Goal: Use online tool/utility: Utilize a website feature to perform a specific function

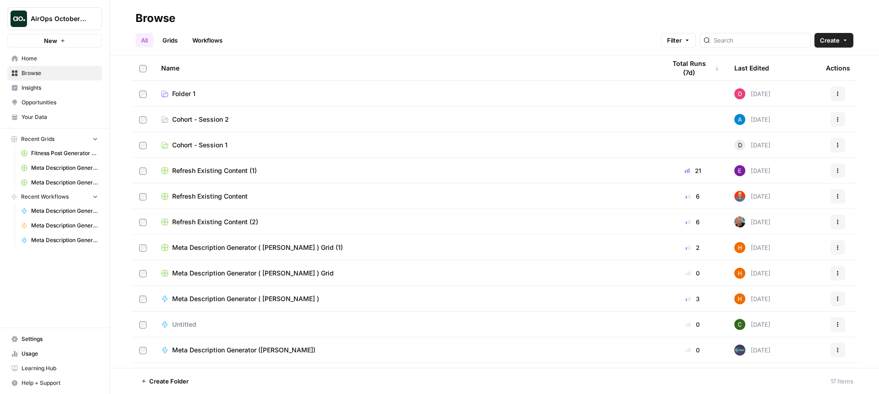
click at [37, 116] on span "Your Data" at bounding box center [60, 117] width 76 height 8
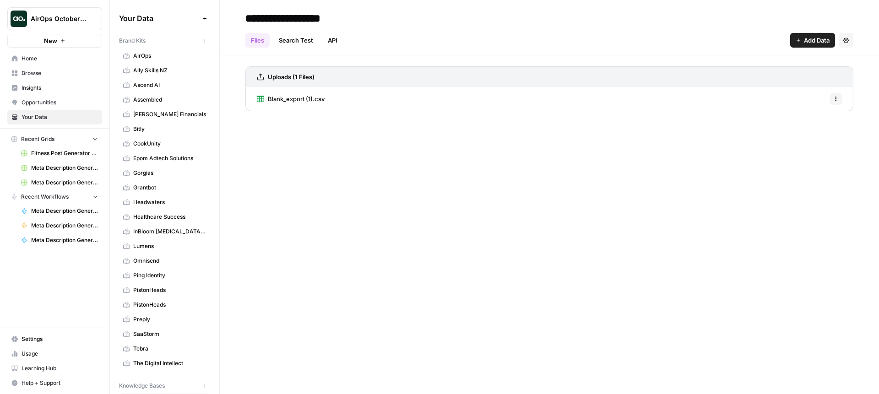
click at [149, 56] on span "AirOps" at bounding box center [169, 56] width 73 height 8
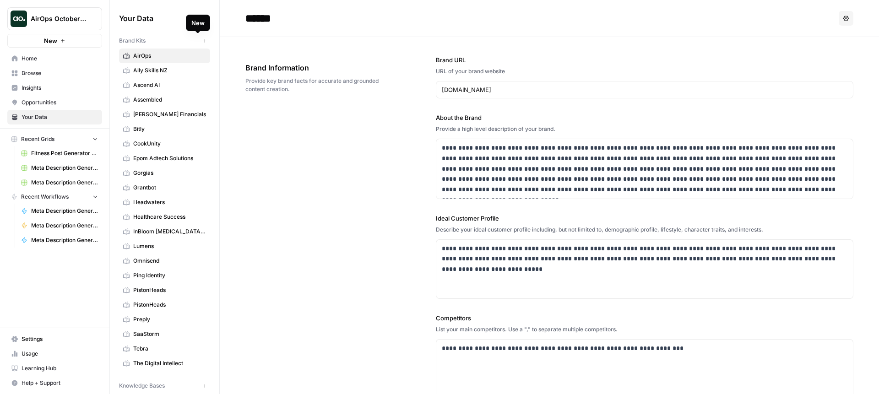
click at [202, 43] on icon "button" at bounding box center [204, 40] width 5 height 5
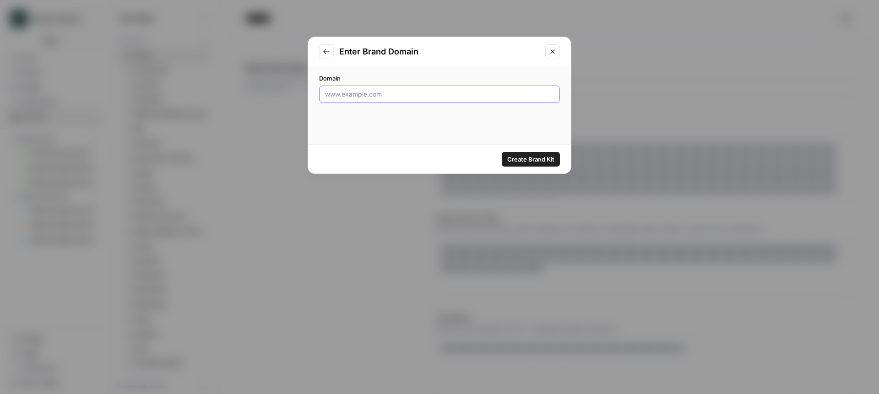
click at [365, 92] on input "Domain" at bounding box center [439, 94] width 229 height 9
type input "[DOMAIN_NAME]"
click at [532, 159] on span "Create Brand Kit" at bounding box center [530, 159] width 47 height 9
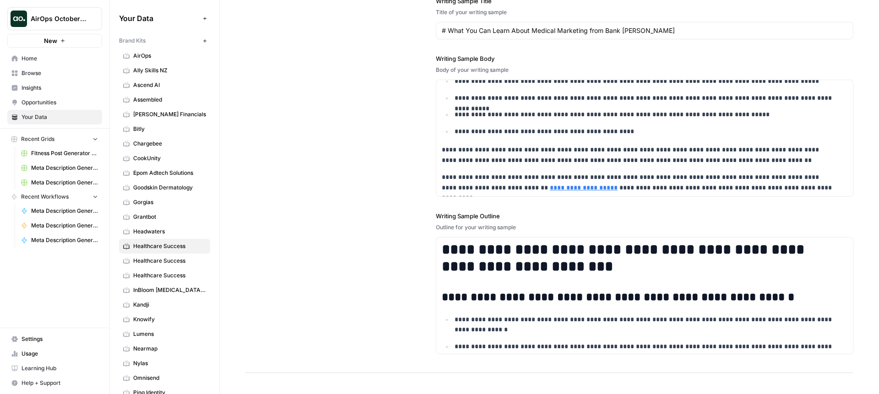
scroll to position [1160, 0]
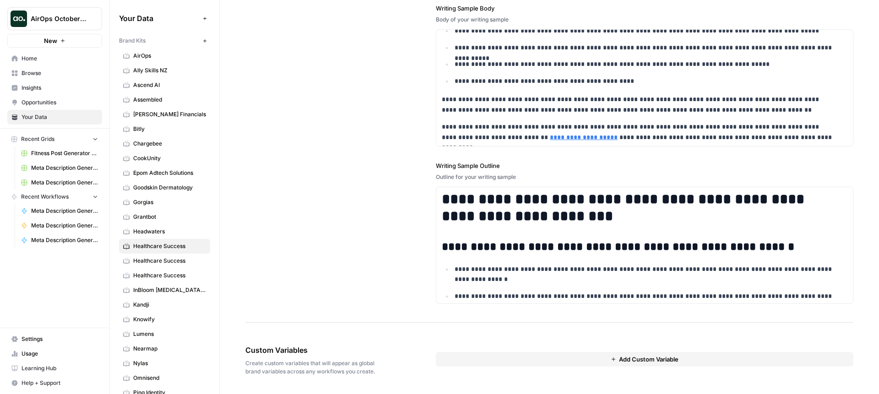
click at [43, 78] on link "Browse" at bounding box center [54, 73] width 95 height 15
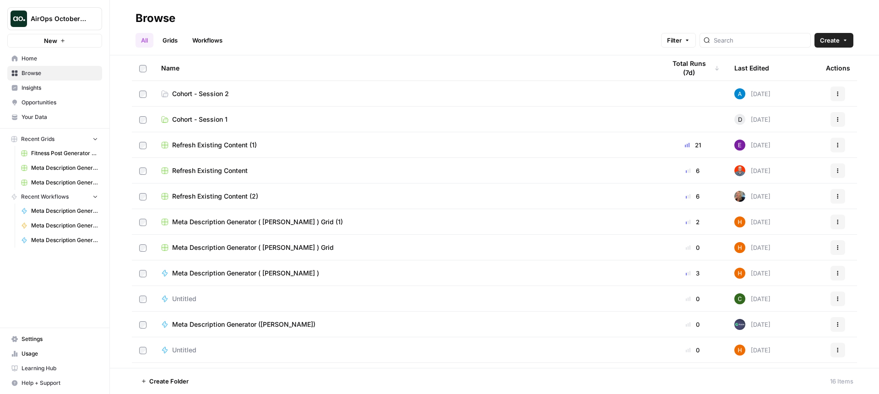
click at [196, 94] on span "Cohort - Session 2" at bounding box center [200, 93] width 57 height 9
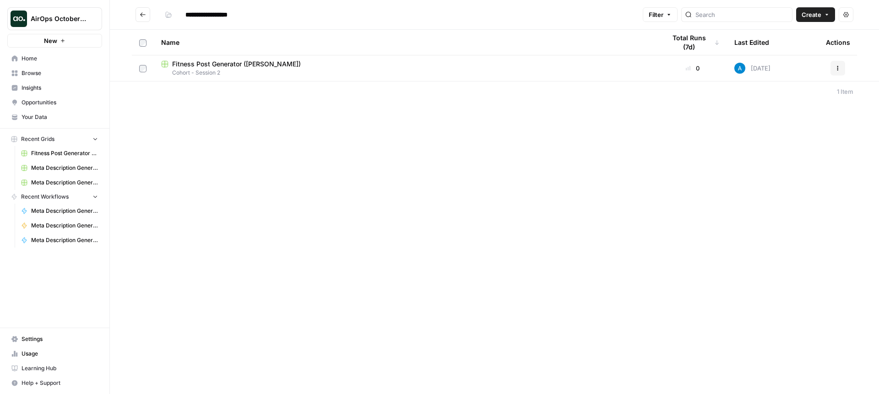
click at [47, 115] on span "Your Data" at bounding box center [60, 117] width 76 height 8
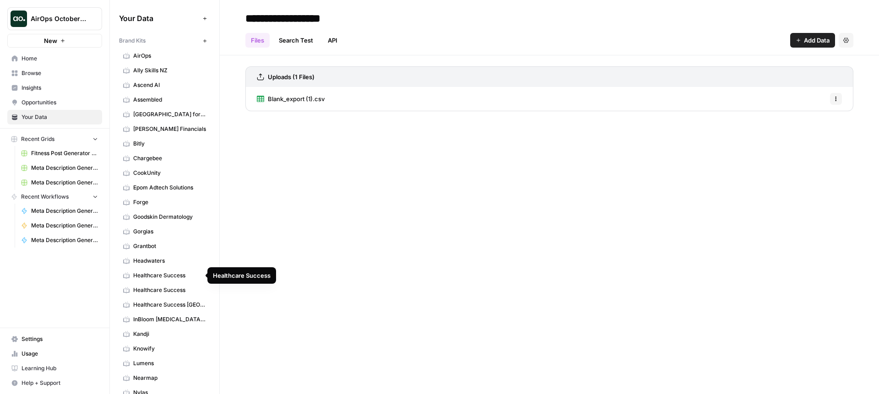
click at [170, 277] on span "Healthcare Success" at bounding box center [169, 276] width 73 height 8
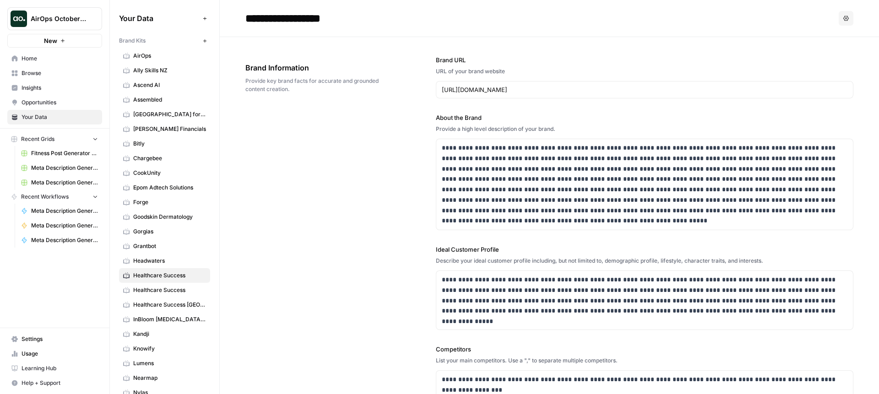
scroll to position [318, 0]
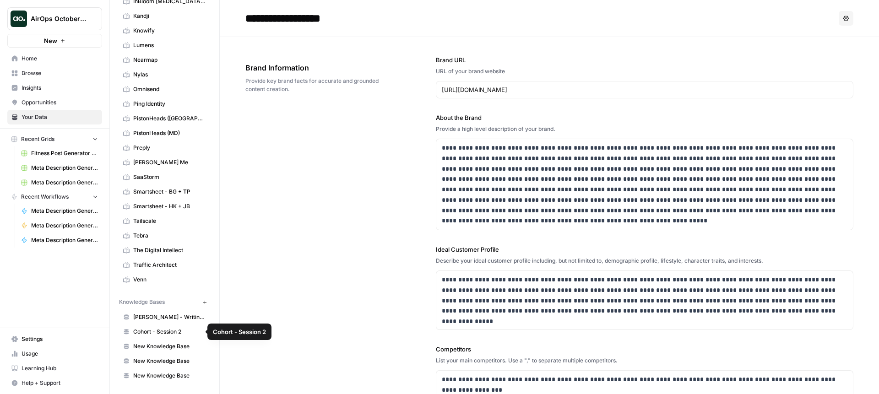
click at [162, 330] on span "Cohort - Session 2" at bounding box center [169, 332] width 73 height 8
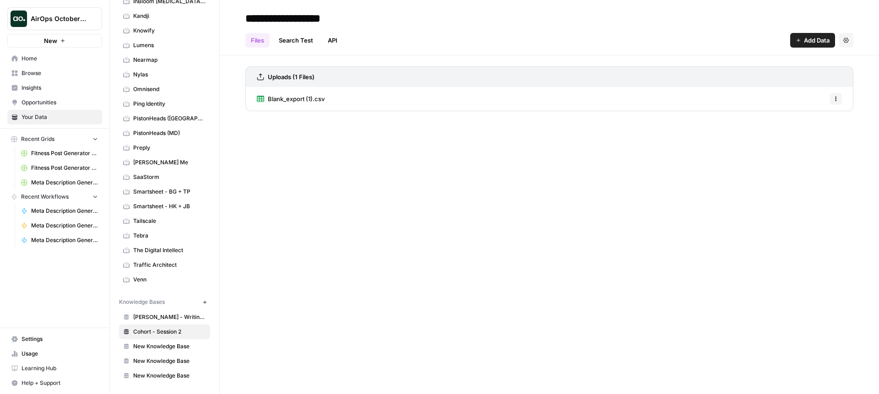
click at [304, 98] on span "Blank_export (1).csv" at bounding box center [296, 98] width 57 height 9
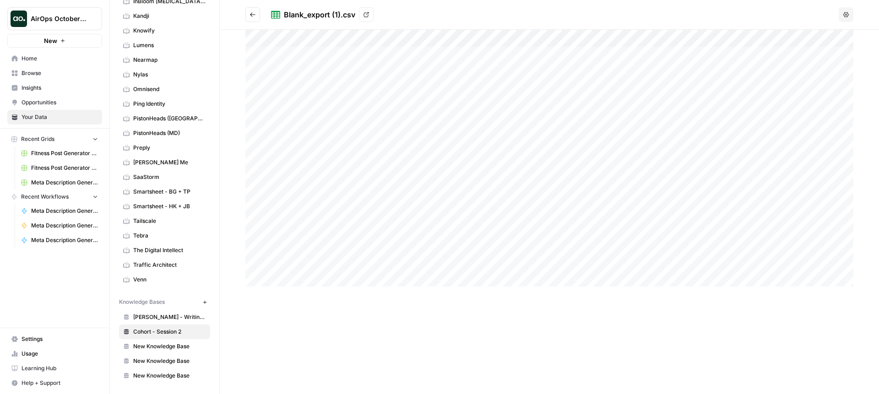
click at [847, 15] on icon "button" at bounding box center [846, 14] width 5 height 5
click at [365, 16] on icon at bounding box center [366, 14] width 5 height 5
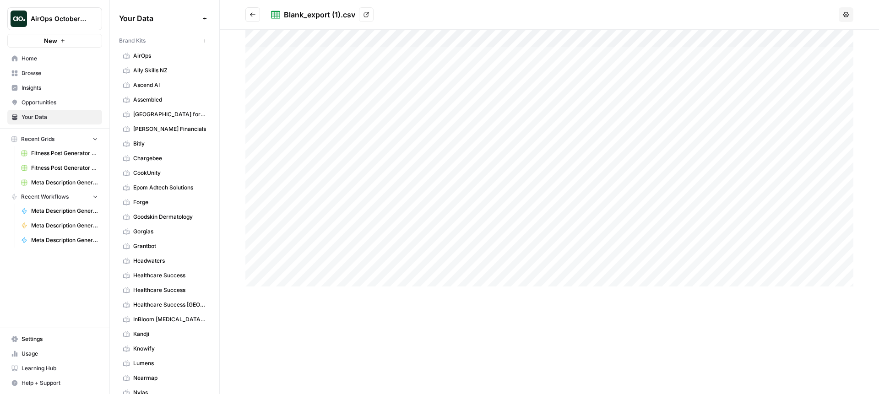
click at [251, 18] on button "Go back" at bounding box center [252, 14] width 15 height 15
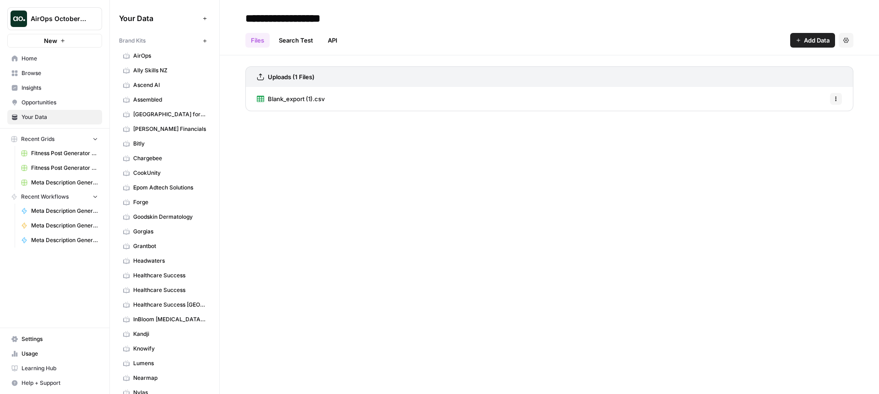
click at [849, 41] on button "Settings" at bounding box center [846, 40] width 15 height 15
click at [798, 42] on icon "button" at bounding box center [798, 40] width 5 height 5
click at [385, 36] on div "Files Search Test API Add Data Settings" at bounding box center [549, 37] width 608 height 22
click at [49, 43] on span "New" at bounding box center [50, 40] width 13 height 9
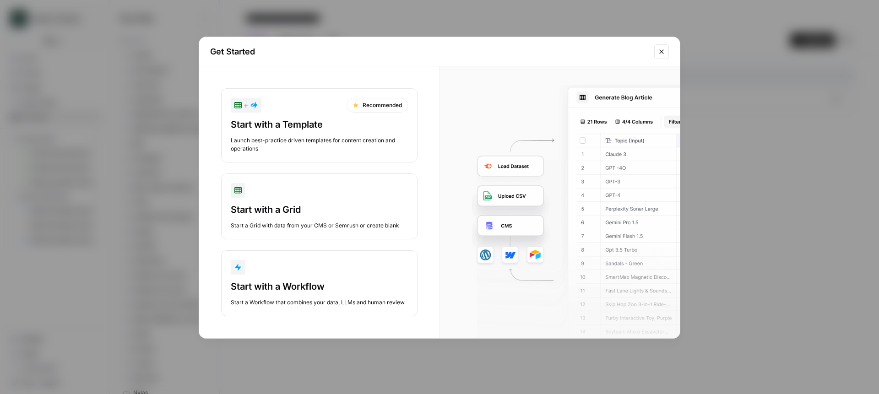
click at [295, 200] on button "Start with a Grid Start a Grid with data from your CMS or Semrush or create bla…" at bounding box center [319, 207] width 196 height 66
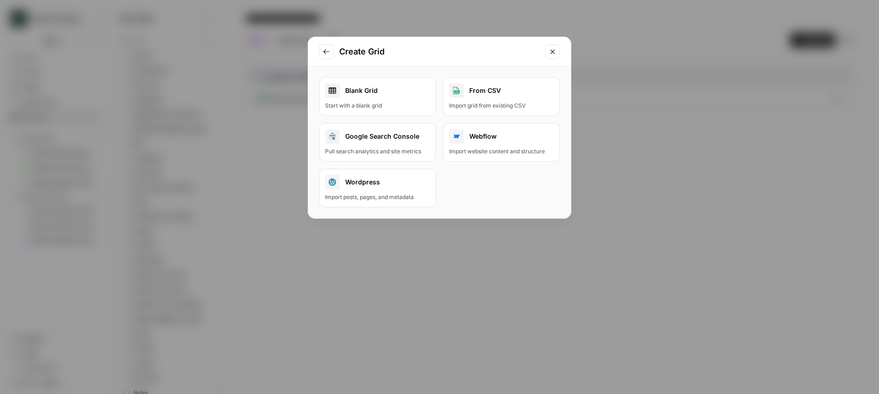
click at [376, 93] on div "Blank Grid" at bounding box center [377, 90] width 105 height 15
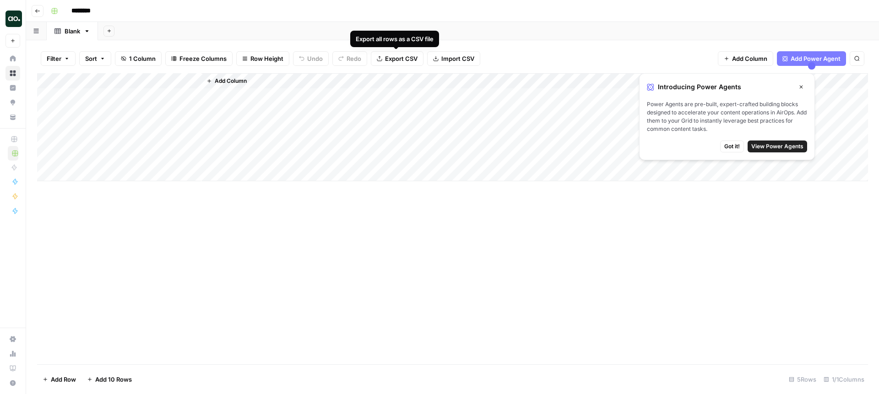
click at [448, 56] on span "Import CSV" at bounding box center [458, 58] width 33 height 9
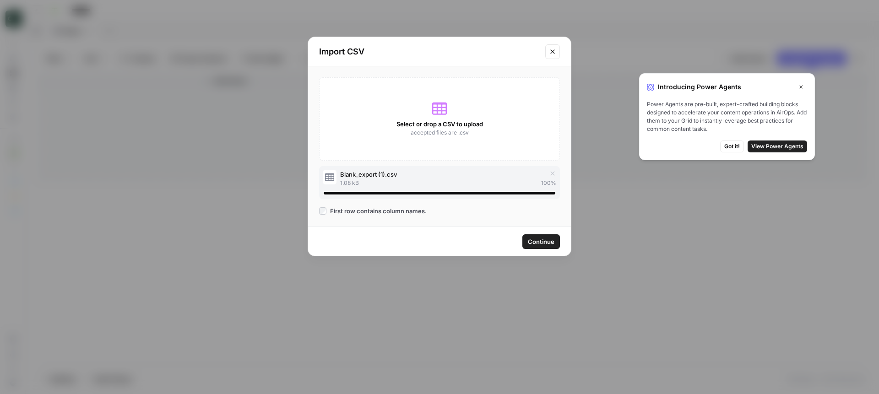
click at [545, 244] on span "Continue" at bounding box center [541, 241] width 27 height 9
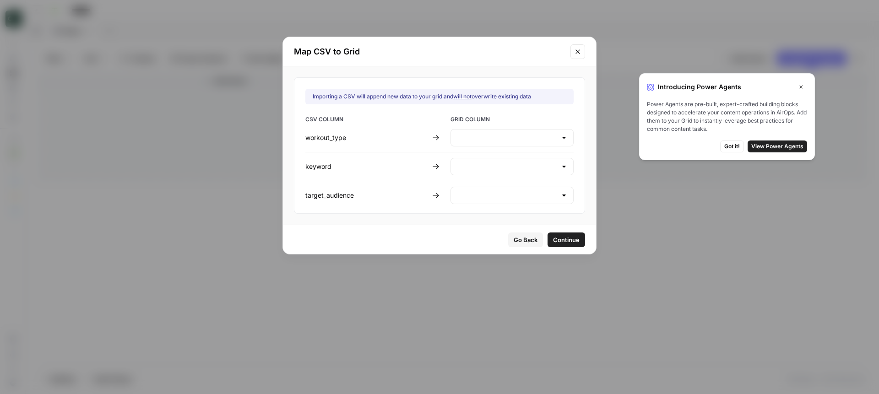
type input "Create new column"
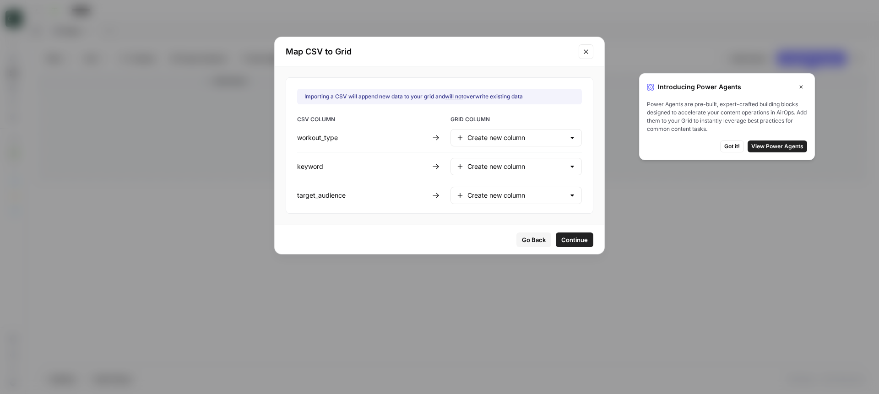
click at [562, 238] on span "Continue" at bounding box center [575, 239] width 27 height 9
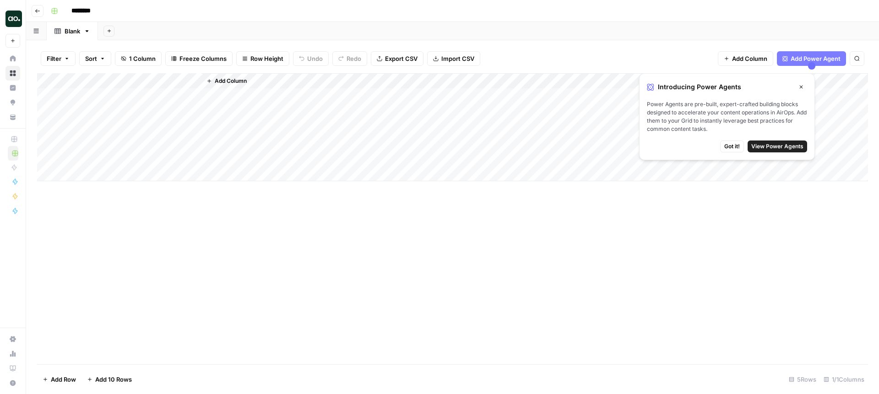
click at [725, 147] on span "Got it!" at bounding box center [733, 146] width 16 height 8
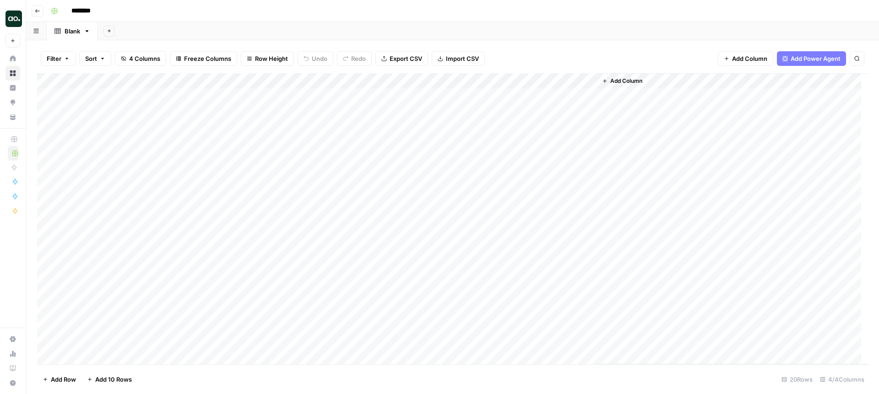
click at [44, 95] on div "Add Column" at bounding box center [452, 218] width 831 height 291
drag, startPoint x: 44, startPoint y: 111, endPoint x: 45, endPoint y: 120, distance: 8.7
click at [44, 111] on div "Add Column" at bounding box center [452, 218] width 831 height 291
click at [47, 125] on div "Add Column" at bounding box center [452, 218] width 831 height 291
click at [47, 145] on div "Add Column" at bounding box center [452, 218] width 831 height 291
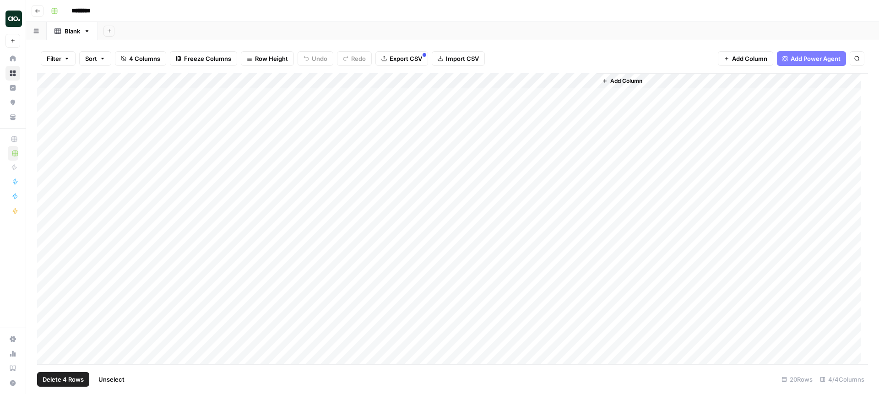
click at [46, 158] on div "Add Column" at bounding box center [452, 218] width 831 height 291
click at [77, 383] on span "Delete 5 Rows" at bounding box center [63, 379] width 41 height 9
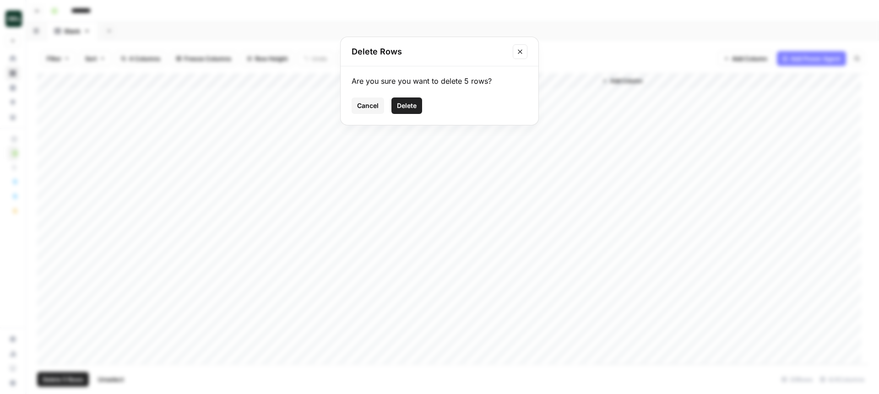
click at [413, 107] on span "Delete" at bounding box center [407, 105] width 20 height 9
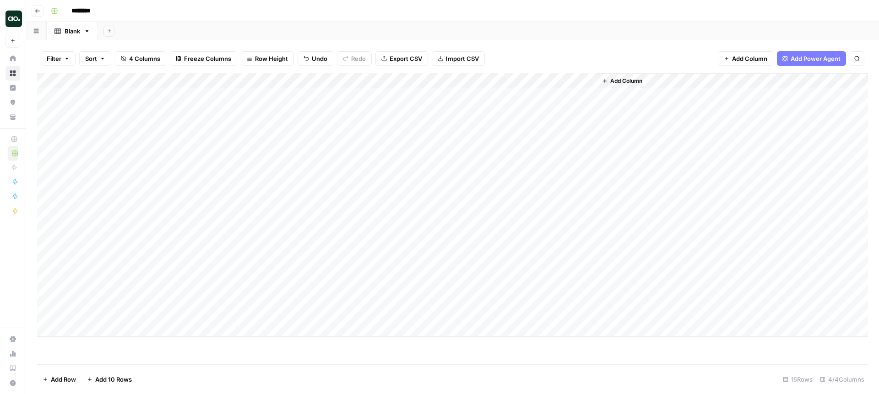
click at [631, 81] on span "Add Column" at bounding box center [627, 81] width 32 height 8
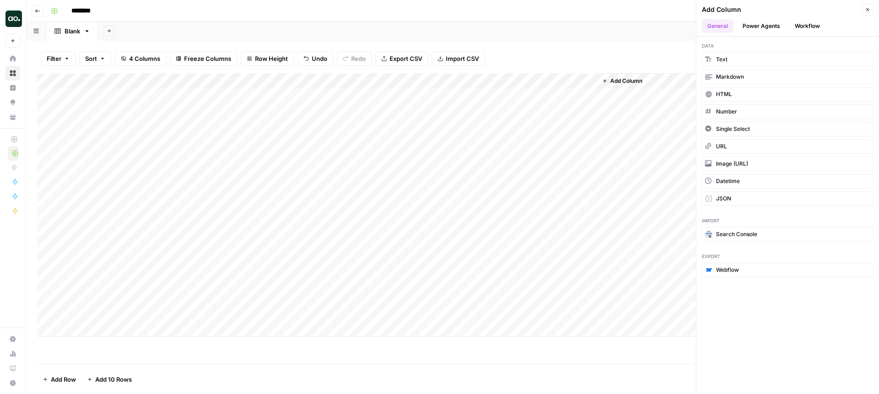
click at [805, 26] on button "Workflow" at bounding box center [808, 26] width 36 height 14
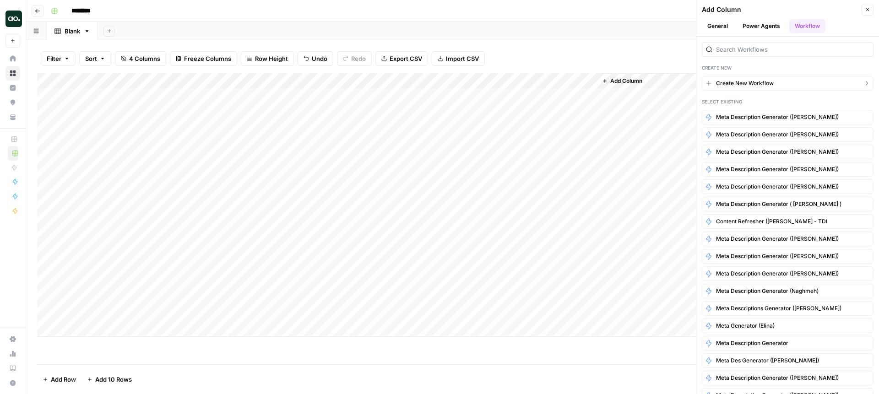
click at [770, 78] on button "Create New Workflow" at bounding box center [788, 83] width 172 height 15
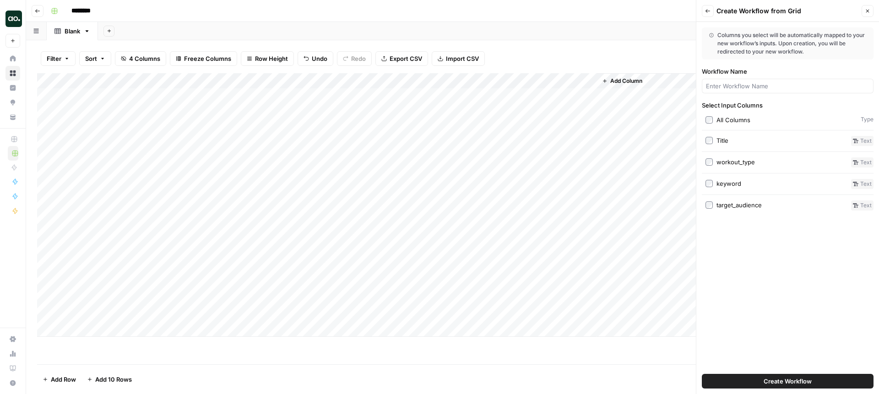
click at [769, 81] on div at bounding box center [788, 86] width 172 height 15
type input "Fitness Post Generator"
click at [826, 382] on button "Create Workflow" at bounding box center [788, 381] width 172 height 15
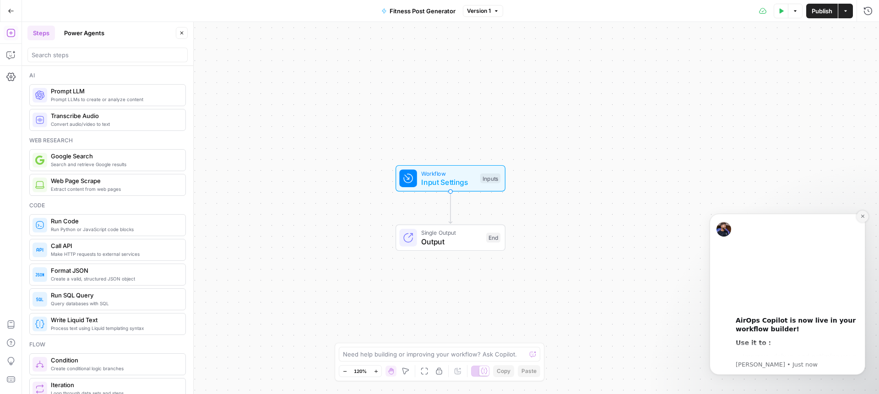
click at [864, 216] on icon "Dismiss notification" at bounding box center [863, 216] width 5 height 5
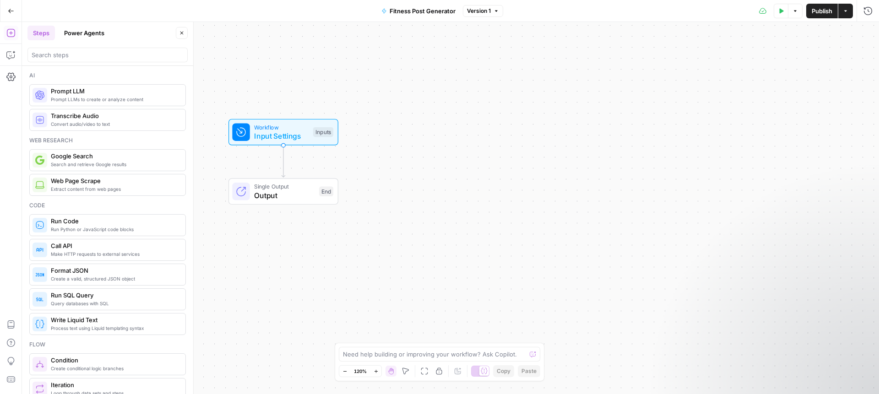
drag, startPoint x: 432, startPoint y: 194, endPoint x: 265, endPoint y: 147, distance: 173.5
click at [265, 147] on div "Workflow Input Settings Inputs Single Output Output End" at bounding box center [450, 208] width 857 height 372
click at [287, 135] on span "Input Settings" at bounding box center [281, 136] width 55 height 11
click at [264, 136] on span "Input Settings" at bounding box center [281, 136] width 55 height 11
click at [785, 209] on span "Add Field" at bounding box center [776, 212] width 27 height 9
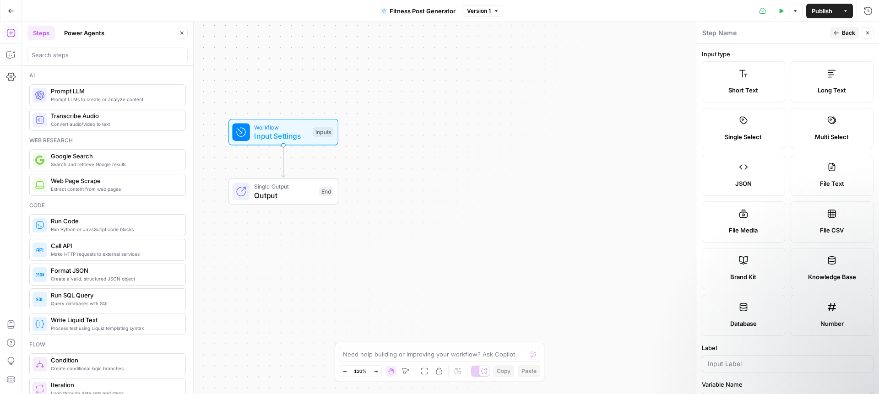
click at [758, 262] on label "Brand Kit" at bounding box center [743, 268] width 83 height 41
type input "Brand Kit"
type input "brand_kit"
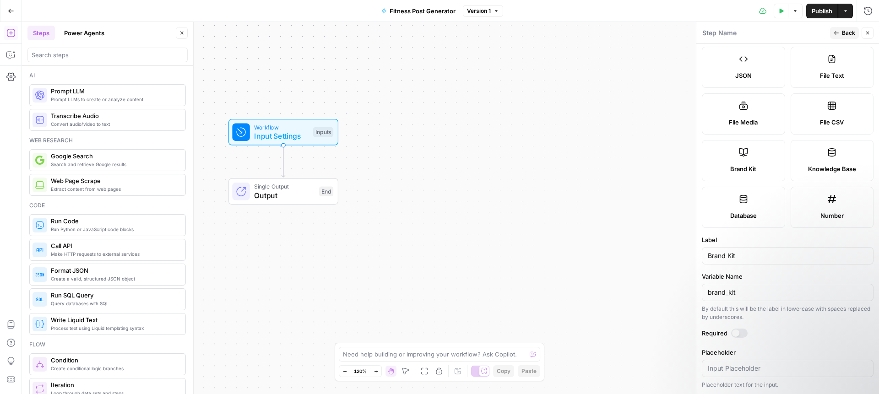
scroll to position [109, 0]
click at [746, 256] on input "Brand Kit" at bounding box center [788, 255] width 160 height 9
click at [741, 332] on div at bounding box center [739, 332] width 16 height 9
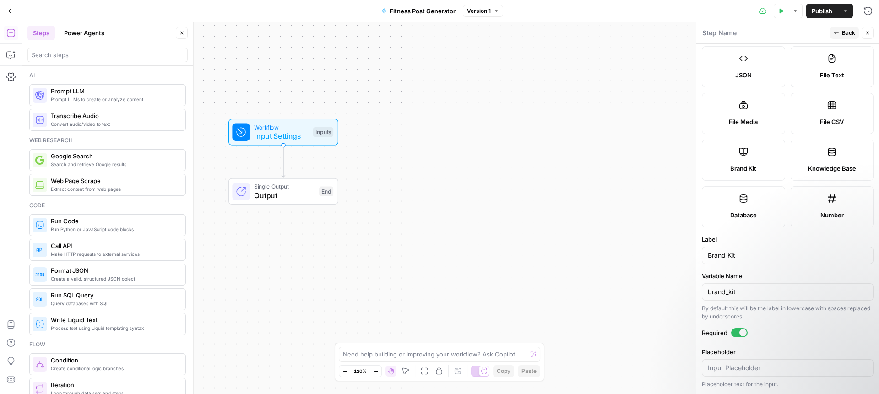
click at [851, 29] on span "Back" at bounding box center [848, 33] width 13 height 8
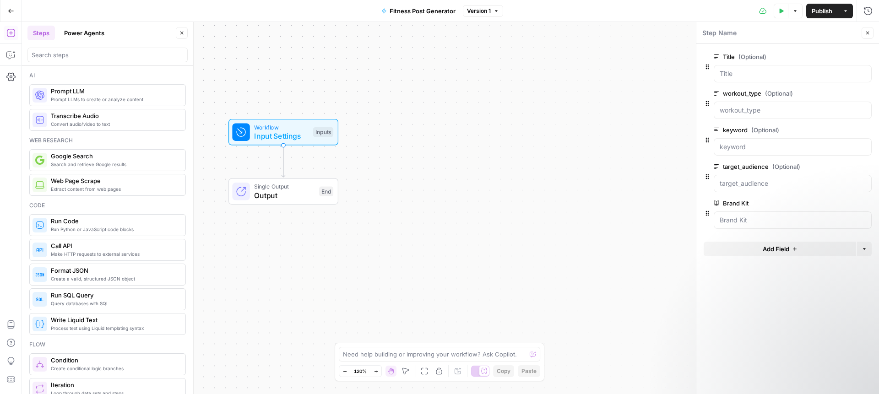
click at [866, 33] on icon "button" at bounding box center [867, 32] width 5 height 5
click at [6, 33] on icon "button" at bounding box center [10, 32] width 9 height 9
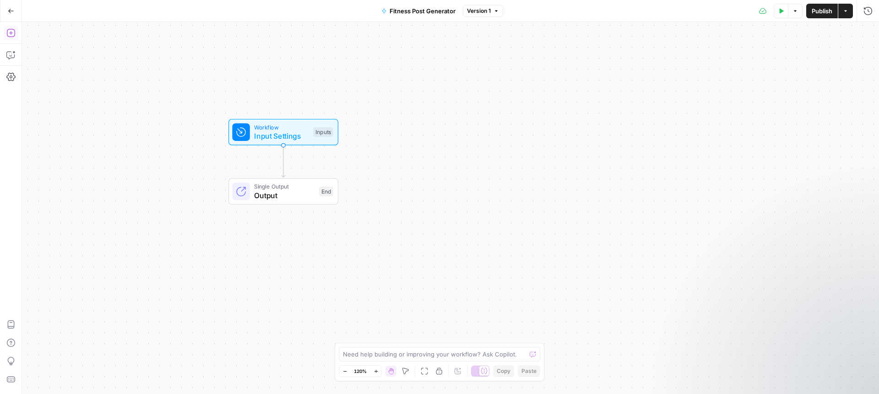
click at [6, 33] on icon "button" at bounding box center [10, 32] width 9 height 9
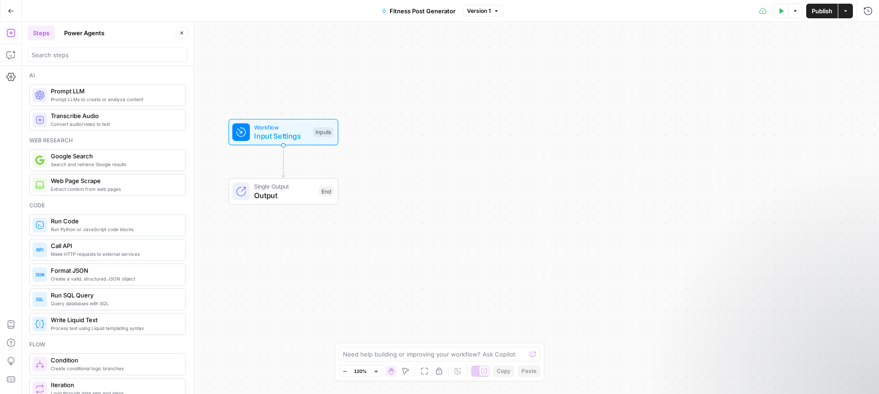
click at [85, 98] on span "Prompt LLMs to create or analyze content" at bounding box center [114, 99] width 127 height 7
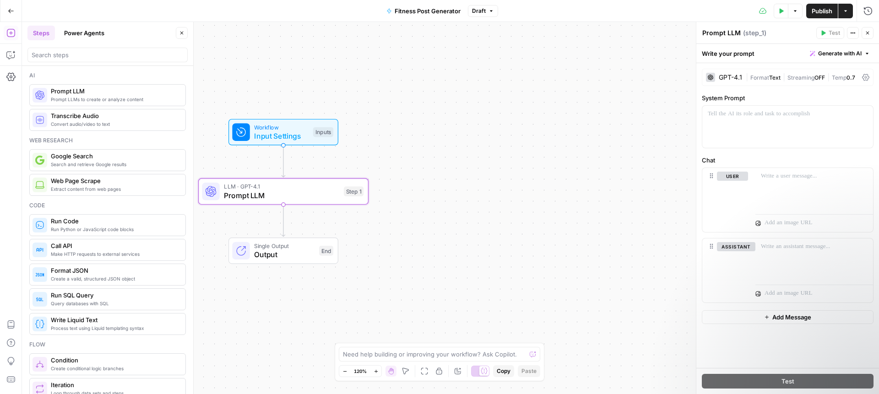
click at [850, 53] on span "Generate with AI" at bounding box center [840, 53] width 44 height 8
click at [831, 74] on span "Generate" at bounding box center [828, 73] width 67 height 9
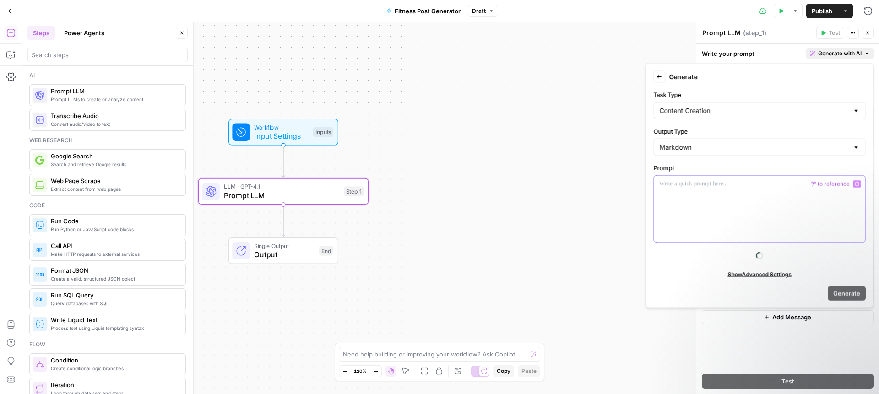
click at [694, 198] on div at bounding box center [760, 209] width 212 height 67
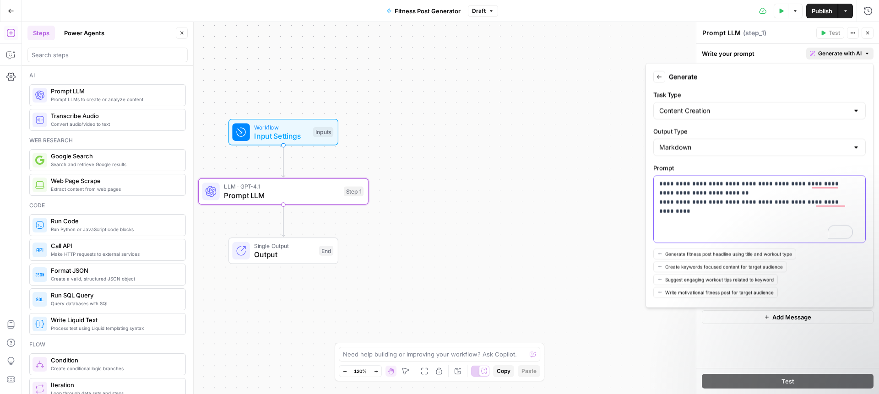
click at [690, 210] on div "**********" at bounding box center [760, 209] width 212 height 67
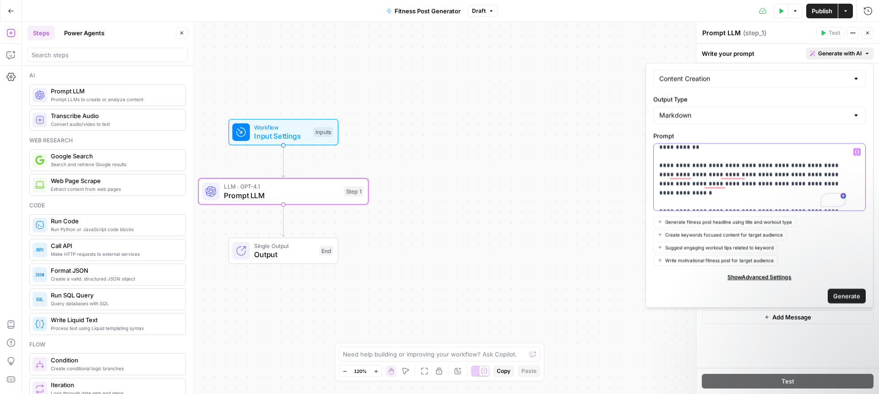
scroll to position [35, 0]
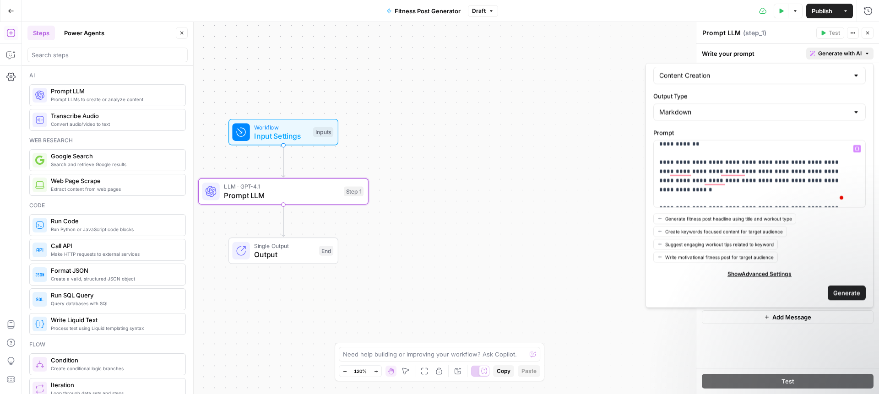
drag, startPoint x: 851, startPoint y: 294, endPoint x: 839, endPoint y: 288, distance: 13.5
click at [851, 294] on span "Generate" at bounding box center [847, 292] width 27 height 9
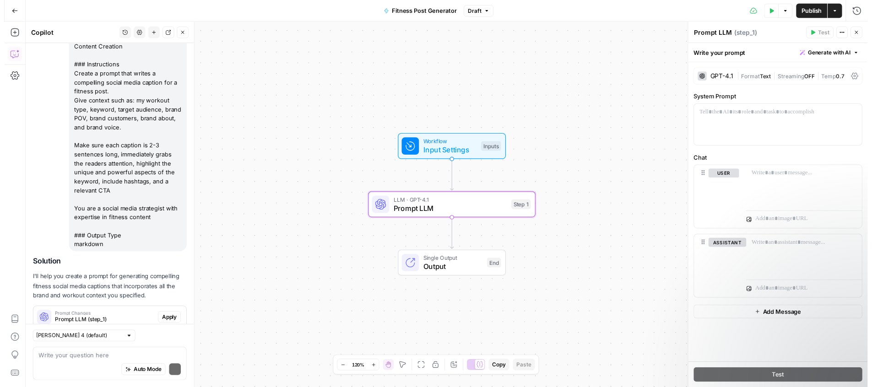
scroll to position [141, 0]
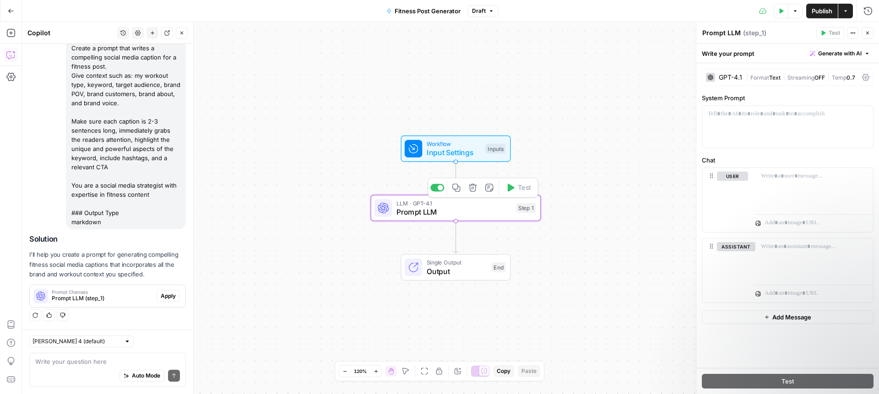
click at [440, 217] on span "Prompt LLM" at bounding box center [454, 212] width 115 height 11
click at [508, 214] on span "Prompt LLM" at bounding box center [454, 212] width 115 height 11
click at [782, 13] on icon "button" at bounding box center [781, 10] width 5 height 5
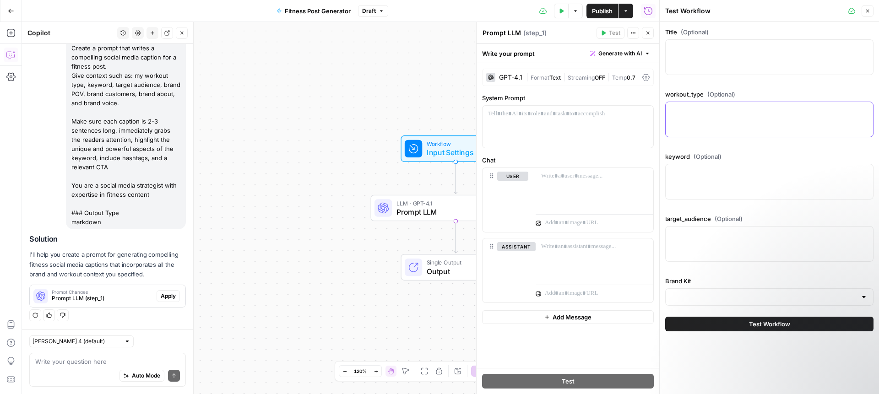
click at [709, 115] on textarea "workout_type (Optional)" at bounding box center [769, 110] width 196 height 9
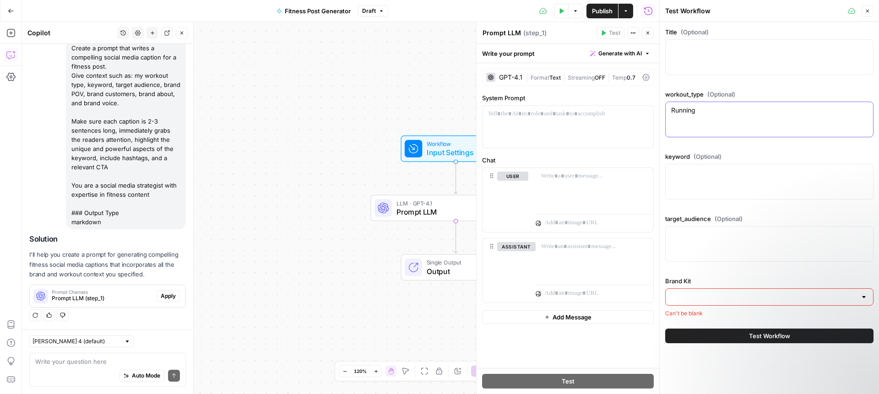
type textarea "Running"
click at [815, 180] on div at bounding box center [769, 182] width 208 height 36
type textarea "endurance cardio"
type textarea "marathon runner, fitness enthusiasts"
click at [717, 296] on input "Brand Kit" at bounding box center [763, 297] width 185 height 9
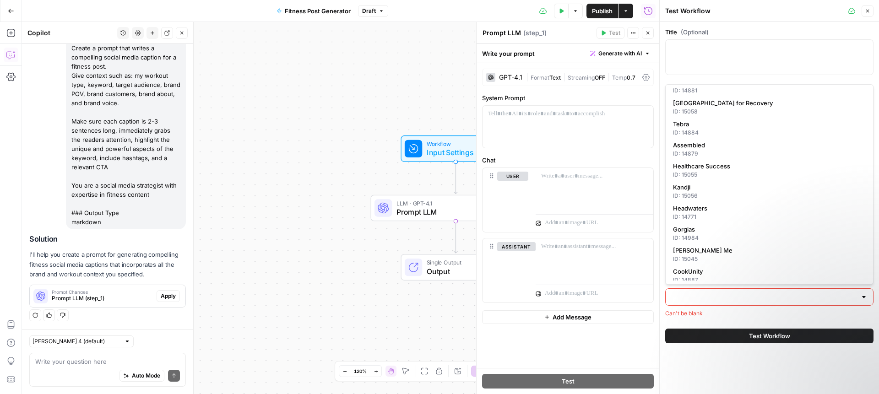
scroll to position [650, 0]
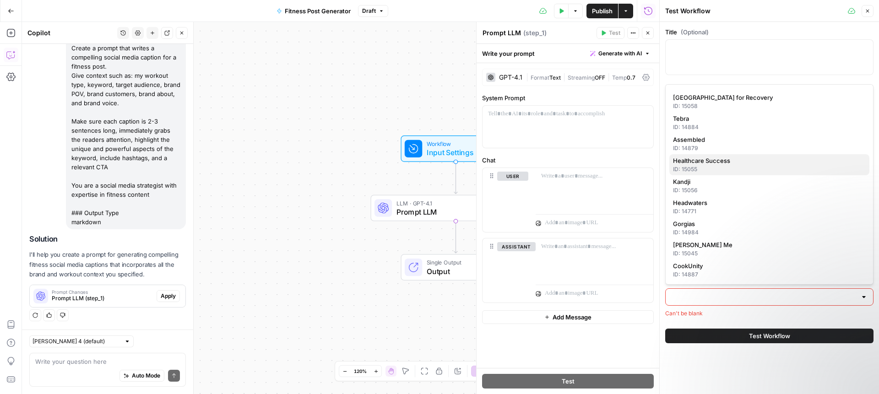
click at [704, 169] on div "ID: 15055" at bounding box center [769, 169] width 193 height 8
type input "Healthcare Success"
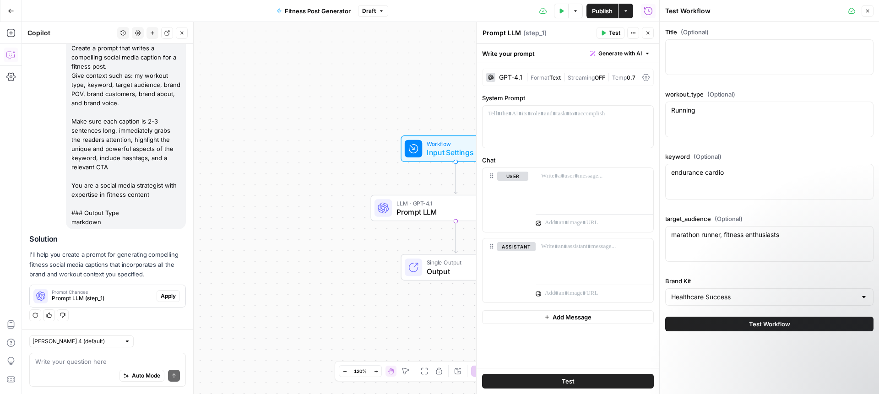
click at [793, 328] on button "Test Workflow" at bounding box center [769, 324] width 208 height 15
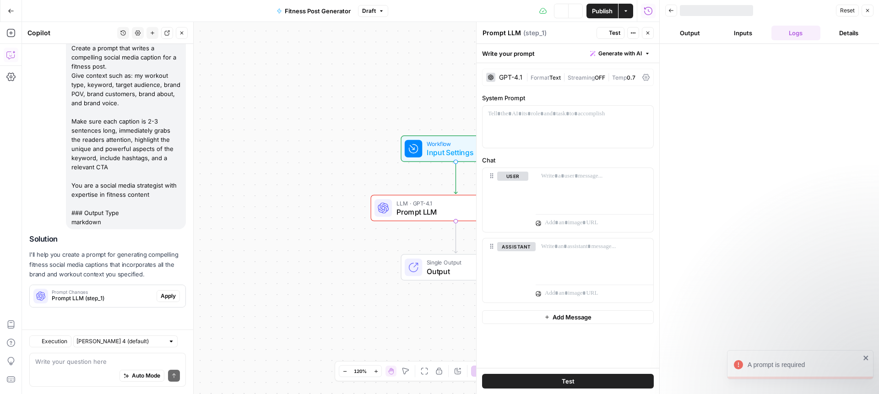
scroll to position [141, 0]
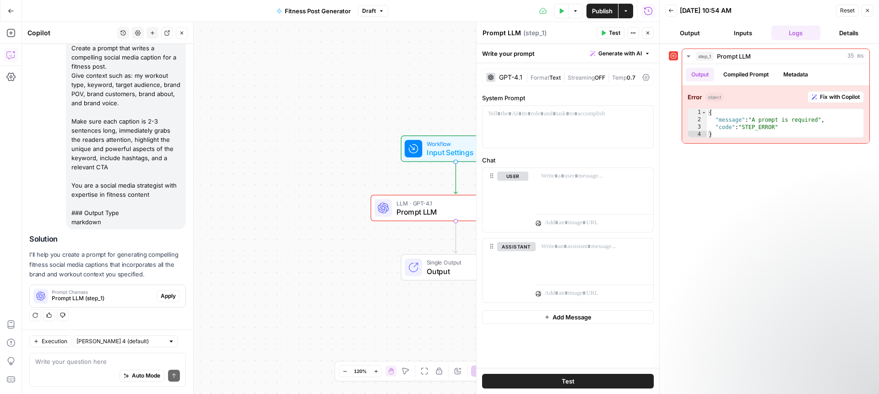
click at [560, 13] on icon "button" at bounding box center [561, 10] width 5 height 5
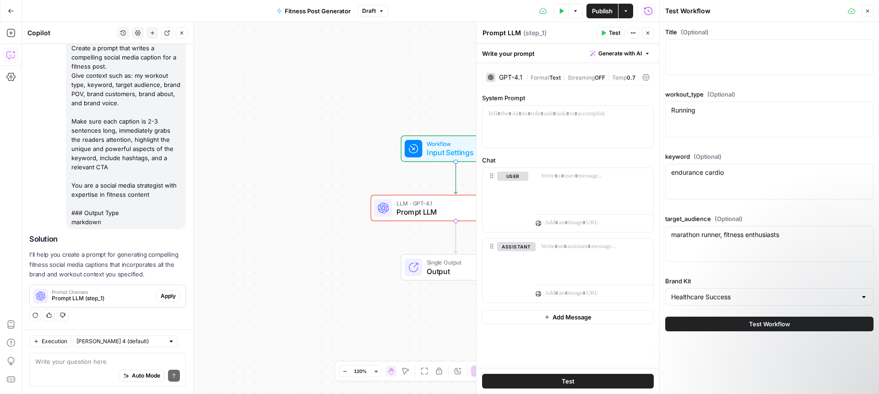
click at [363, 95] on div "Workflow Input Settings Inputs Error LLM · GPT-4.1 Prompt LLM Step 1 Single Out…" at bounding box center [341, 208] width 638 height 372
click at [868, 14] on button "Close" at bounding box center [868, 11] width 12 height 12
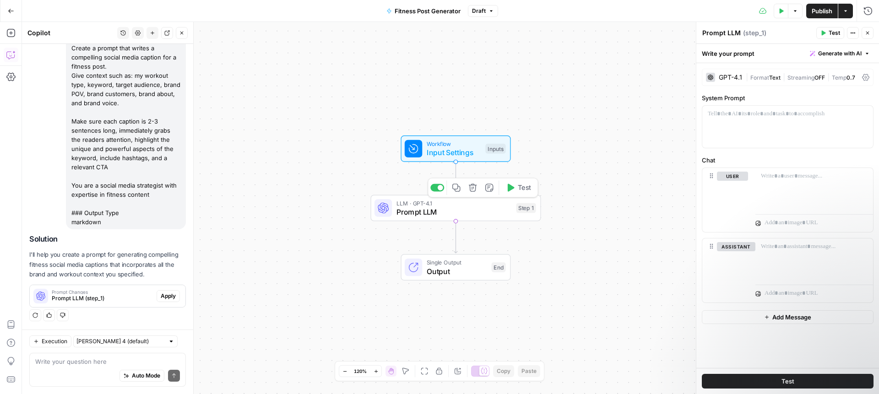
click at [508, 191] on icon "button" at bounding box center [511, 188] width 7 height 8
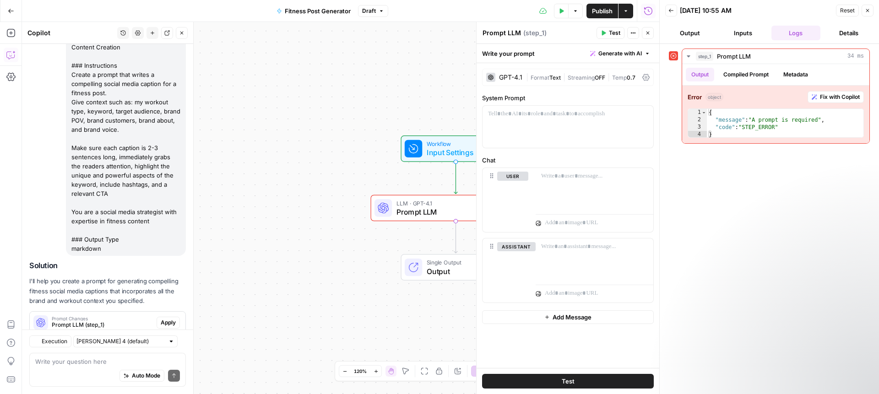
scroll to position [141, 0]
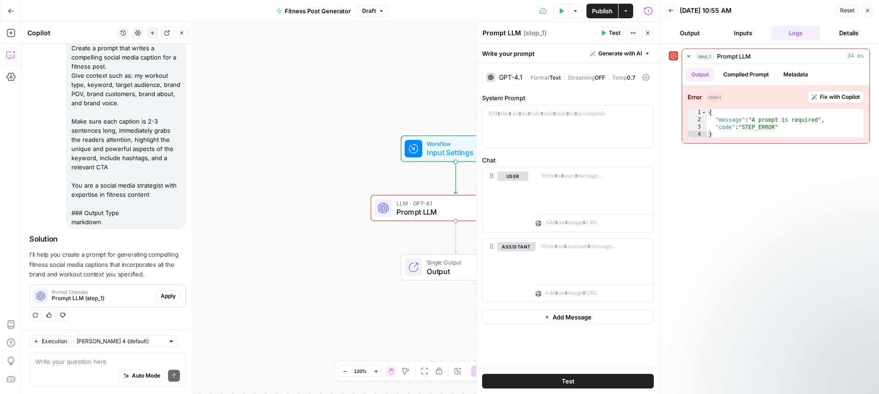
click at [852, 31] on button "Details" at bounding box center [848, 33] width 49 height 15
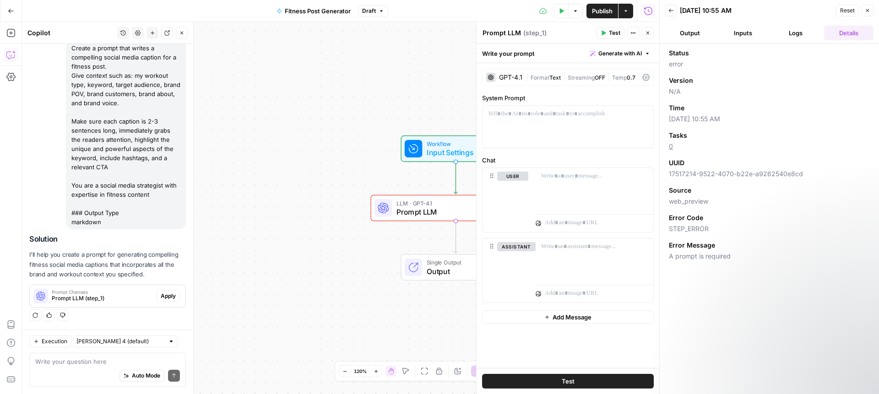
click at [867, 13] on icon "button" at bounding box center [867, 10] width 5 height 5
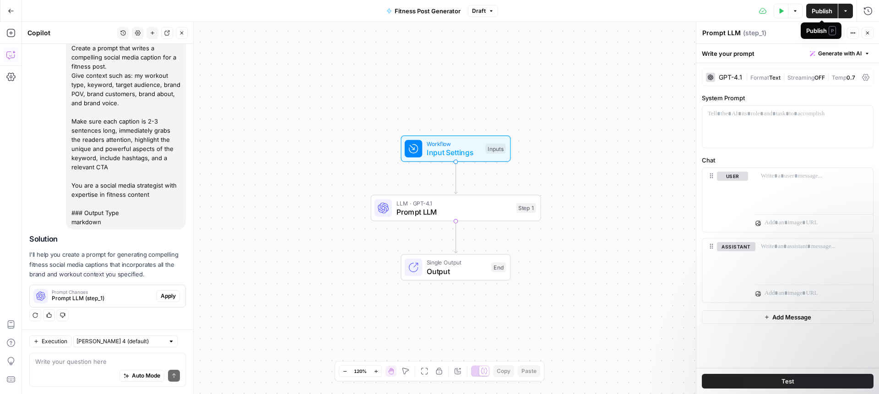
click at [843, 14] on button "Actions" at bounding box center [846, 11] width 15 height 15
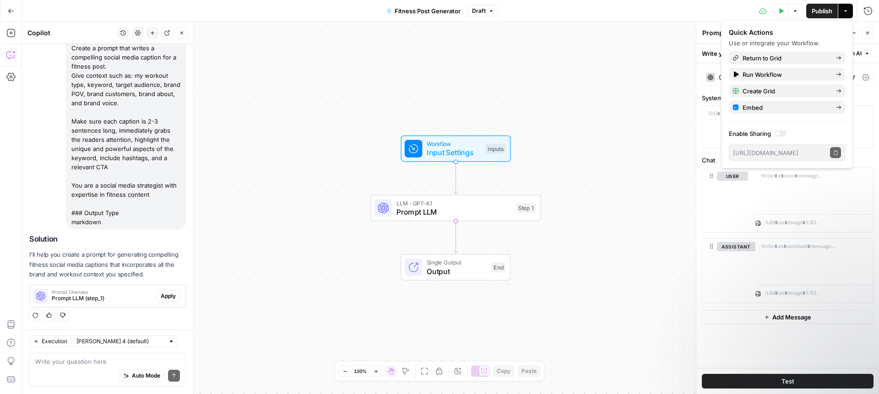
click at [636, 16] on div "Test Data Options Publish Actions Run History" at bounding box center [688, 11] width 381 height 22
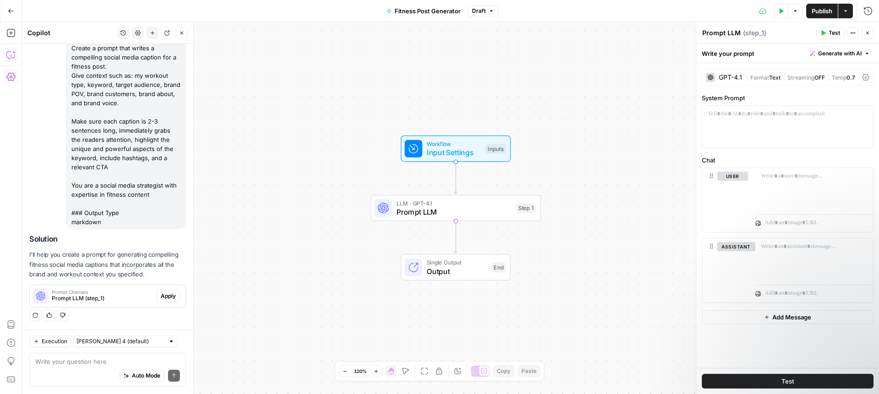
click at [822, 9] on span "Publish" at bounding box center [822, 10] width 21 height 9
